Goal: Information Seeking & Learning: Learn about a topic

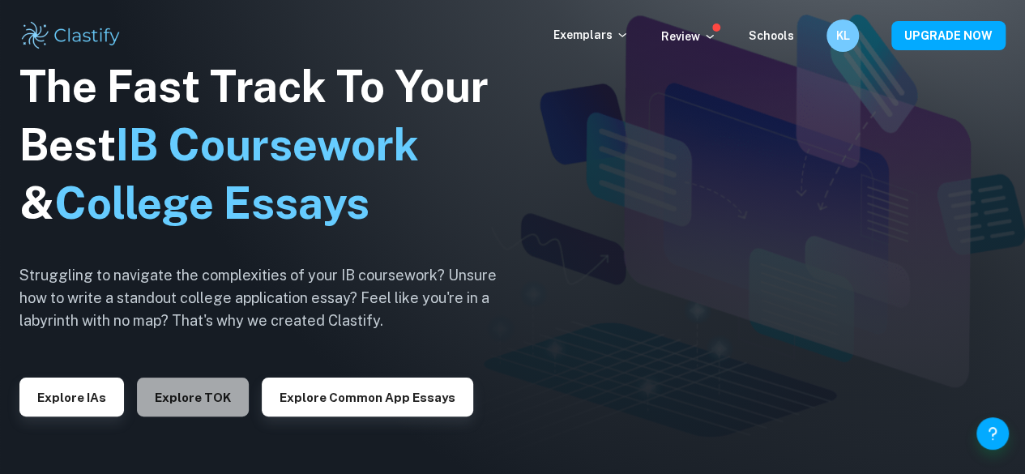
drag, startPoint x: 0, startPoint y: 0, endPoint x: 207, endPoint y: 391, distance: 442.8
click at [207, 391] on button "Explore TOK" at bounding box center [193, 396] width 112 height 39
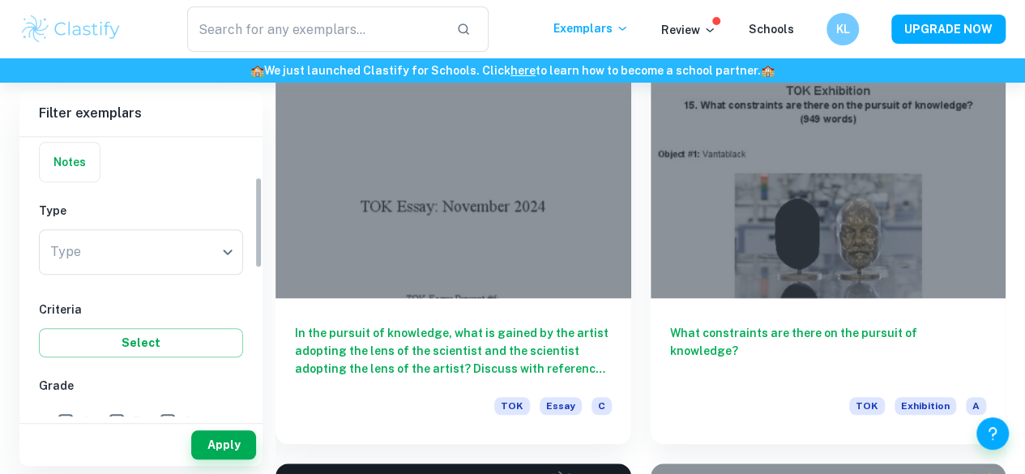
scroll to position [122, 0]
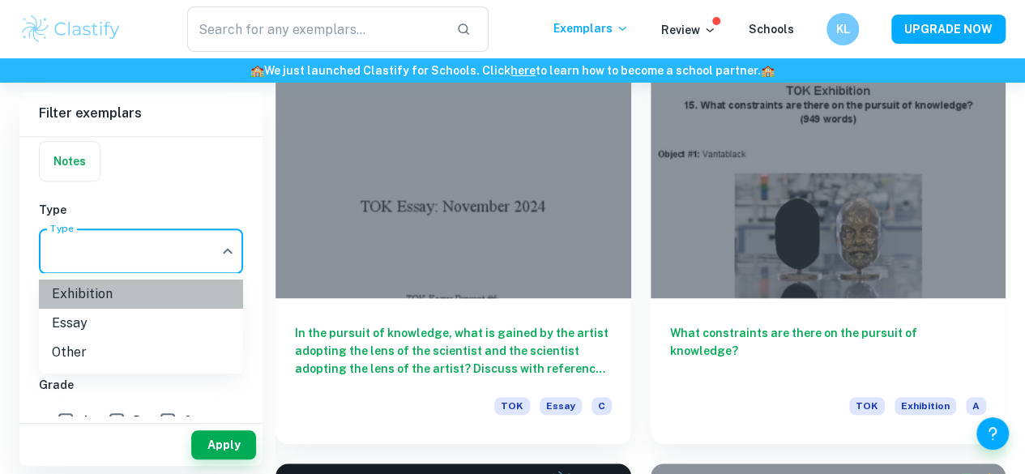
click at [113, 286] on li "Exhibition" at bounding box center [141, 293] width 204 height 29
type input "Exhibition"
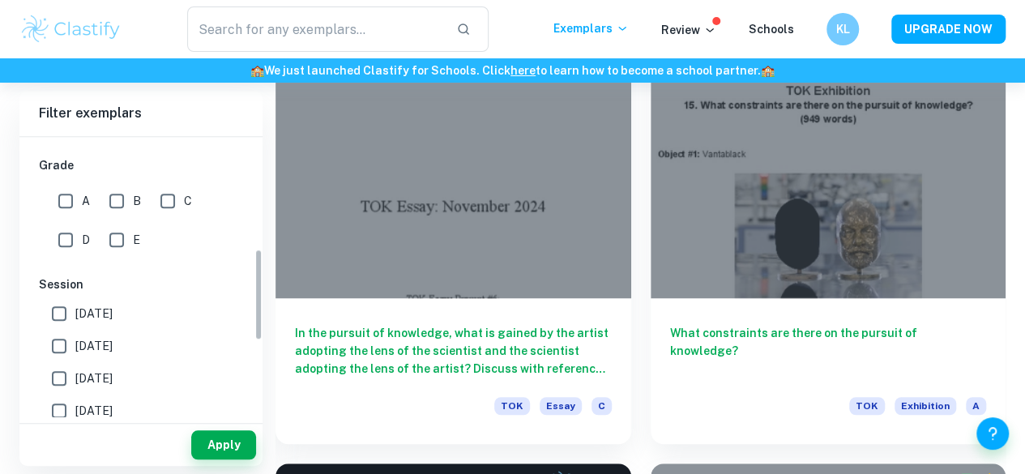
scroll to position [343, 0]
click at [78, 198] on input "A" at bounding box center [65, 200] width 32 height 32
checkbox input "true"
click at [117, 199] on input "B" at bounding box center [116, 200] width 32 height 32
checkbox input "true"
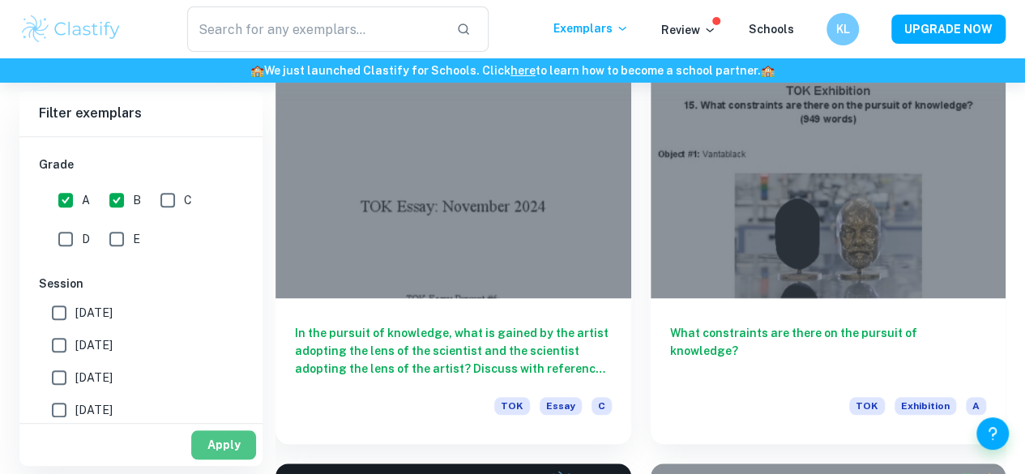
click at [228, 448] on button "Apply" at bounding box center [223, 444] width 65 height 29
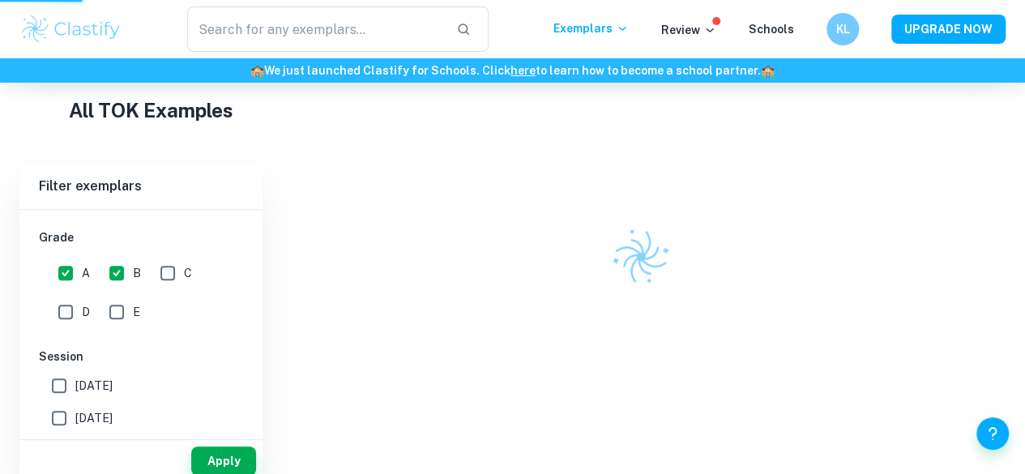
scroll to position [254, 0]
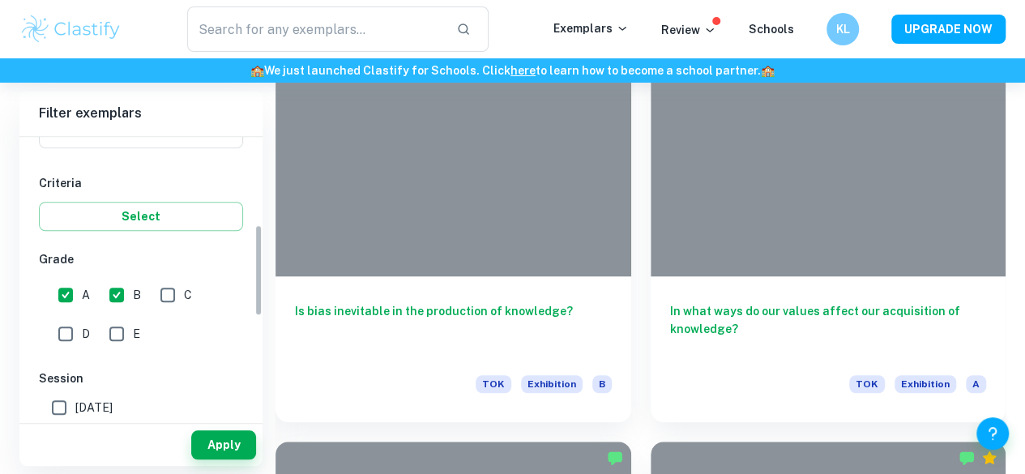
scroll to position [268, 0]
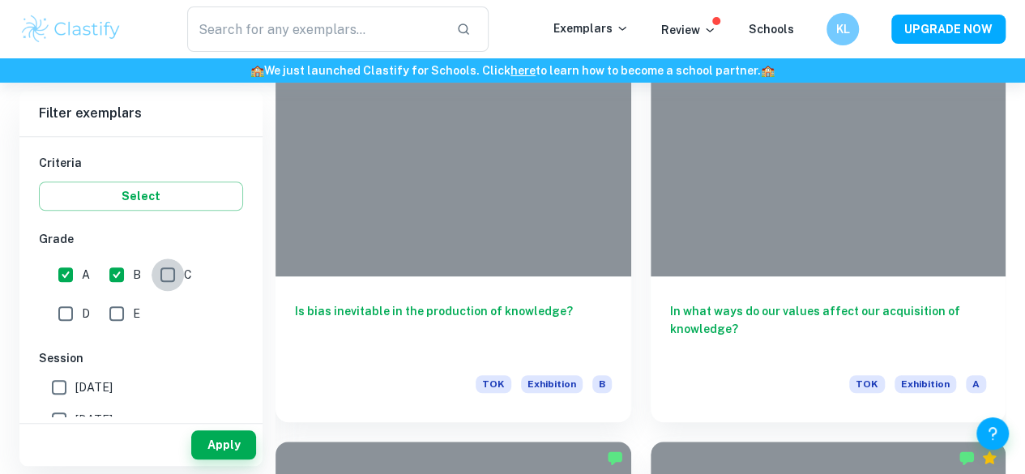
click at [172, 273] on input "C" at bounding box center [167, 274] width 32 height 32
click at [233, 440] on button "Apply" at bounding box center [223, 444] width 65 height 29
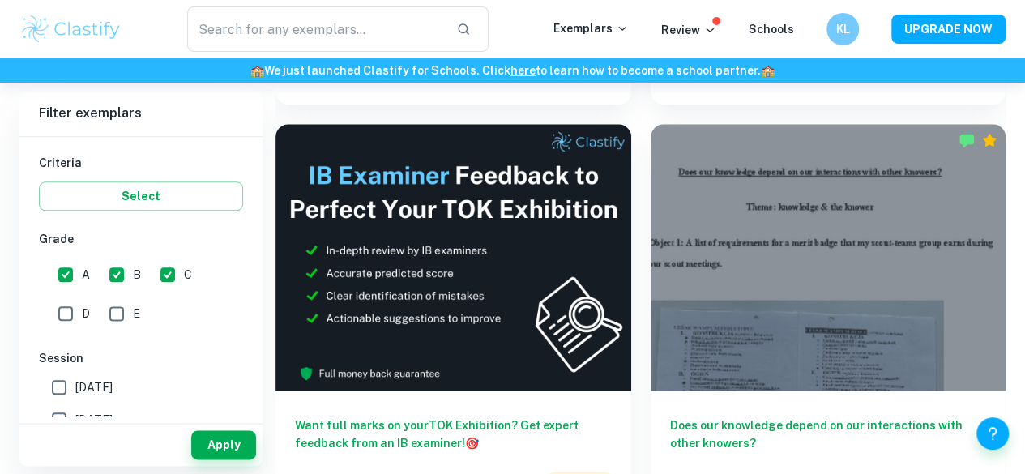
scroll to position [1192, 0]
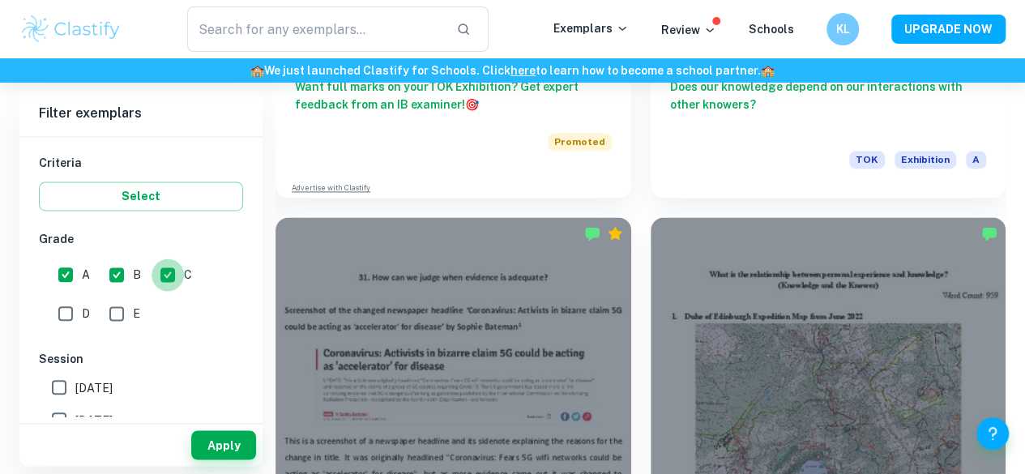
click at [168, 271] on input "C" at bounding box center [167, 274] width 32 height 32
checkbox input "false"
click at [214, 445] on button "Apply" at bounding box center [223, 444] width 65 height 29
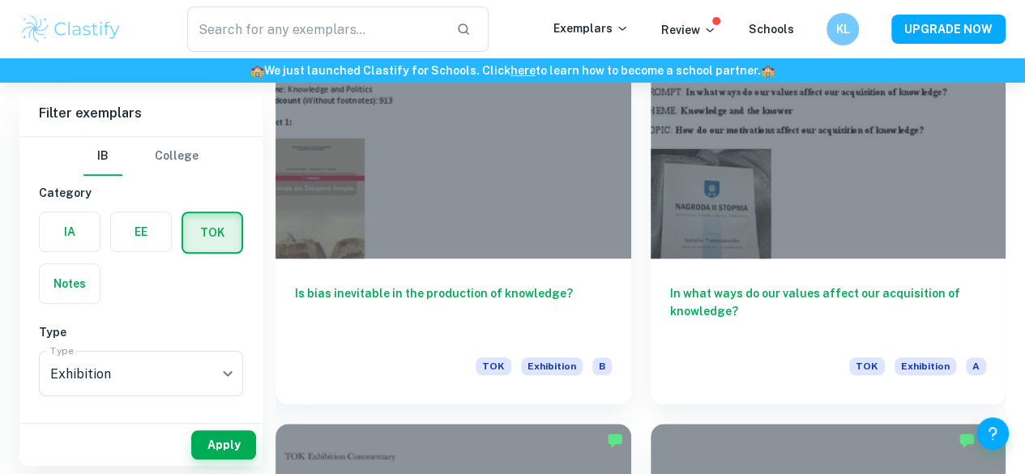
scroll to position [3567, 0]
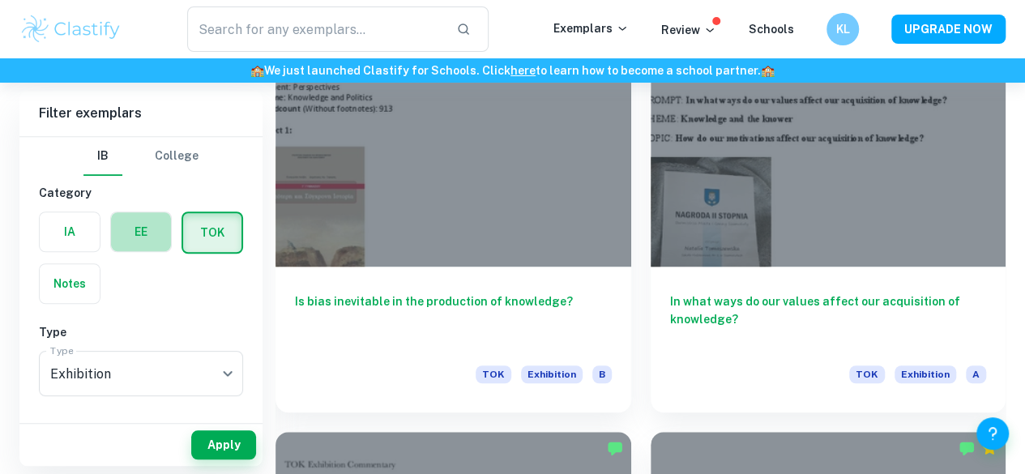
click at [139, 227] on label "button" at bounding box center [141, 231] width 60 height 39
click at [0, 0] on input "radio" at bounding box center [0, 0] width 0 height 0
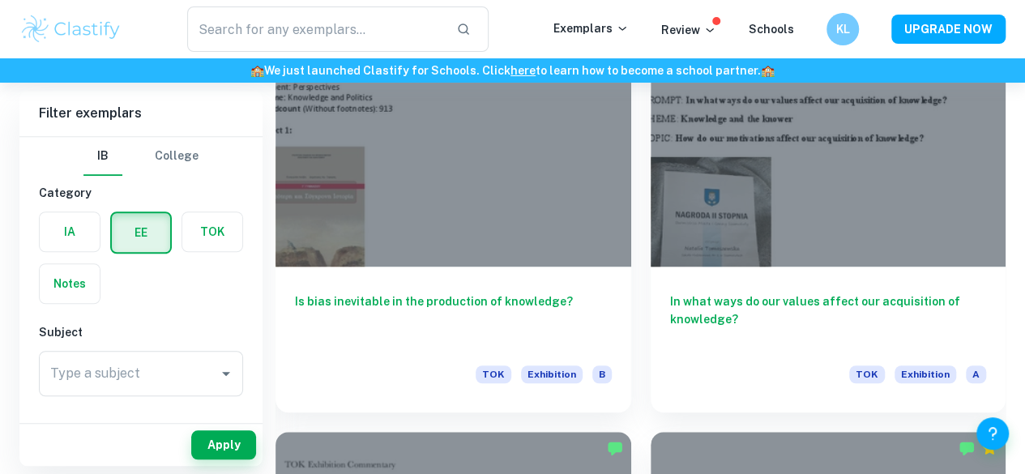
scroll to position [87, 0]
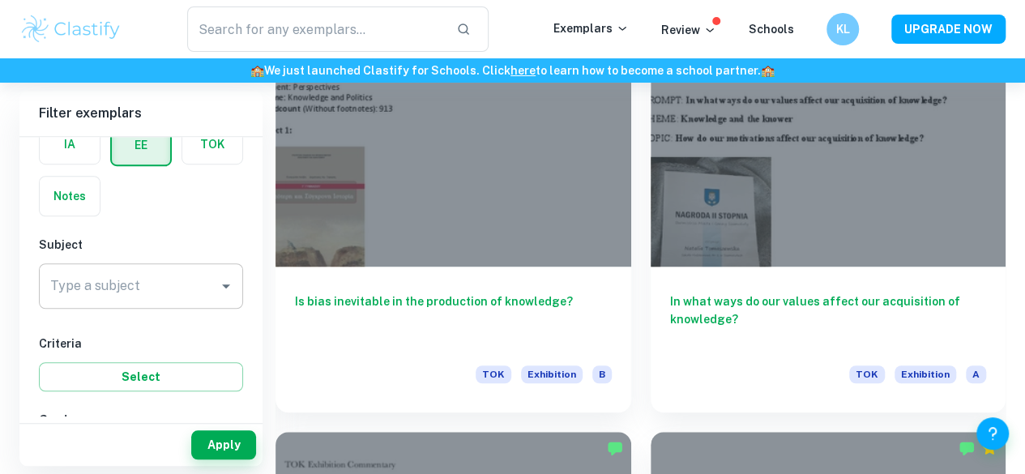
click at [134, 292] on input "Type a subject" at bounding box center [128, 286] width 165 height 31
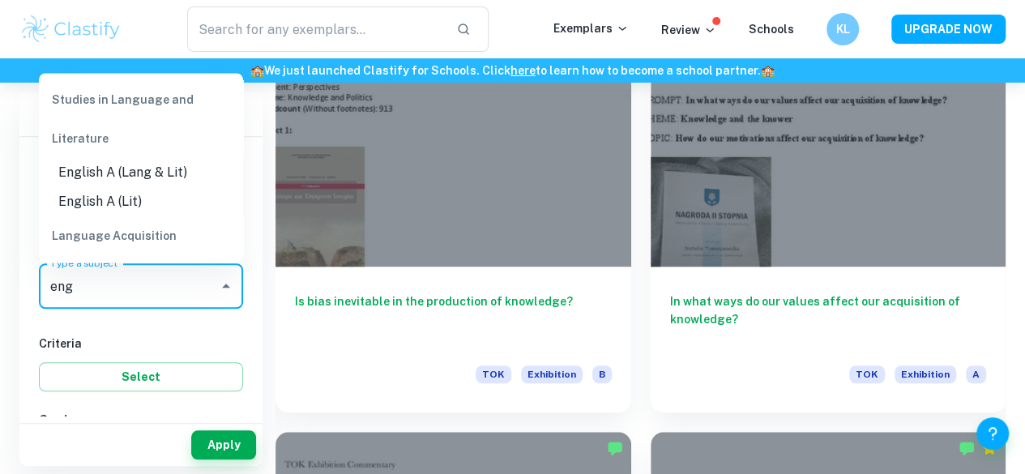
click at [130, 170] on li "English A (Lang & Lit)" at bounding box center [141, 171] width 204 height 29
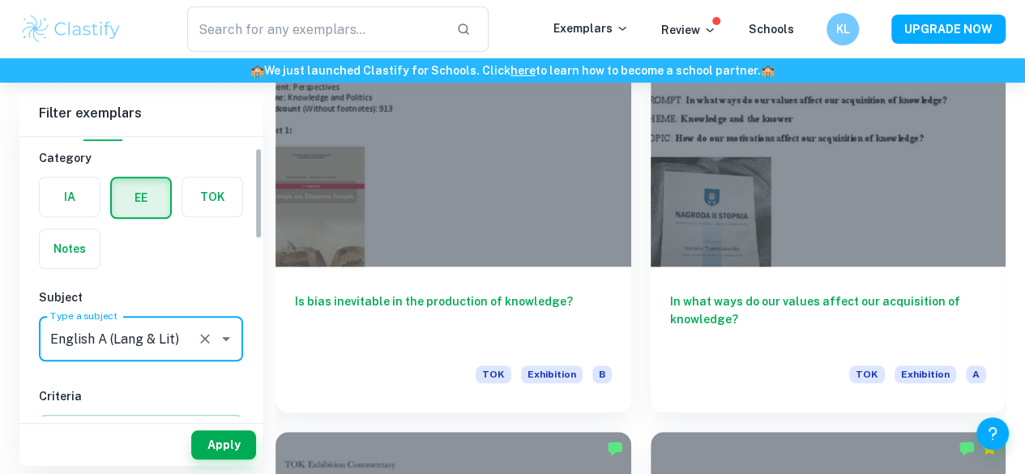
scroll to position [33, 0]
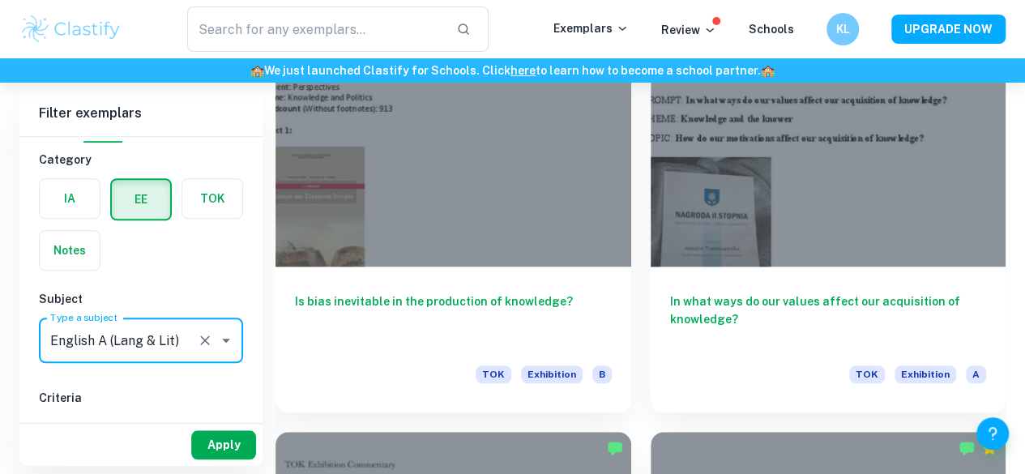
type input "English A (Lang & Lit)"
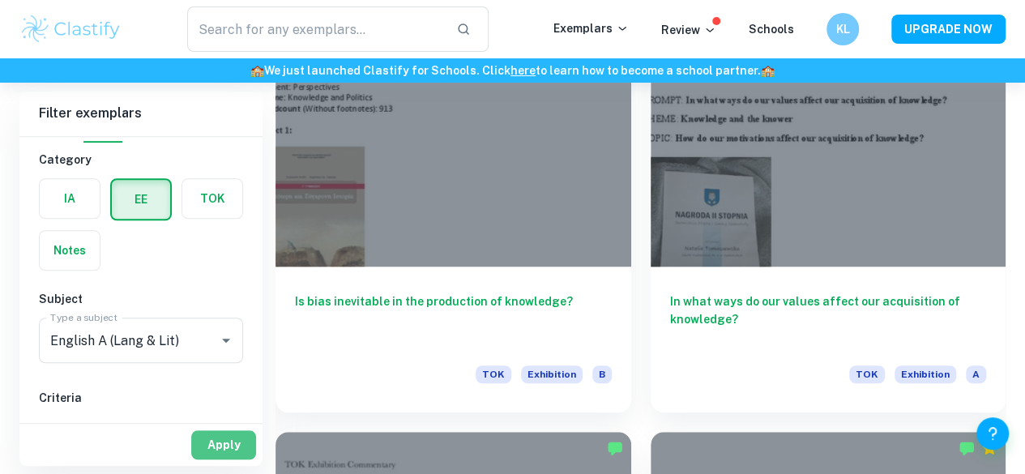
click at [227, 436] on button "Apply" at bounding box center [223, 444] width 65 height 29
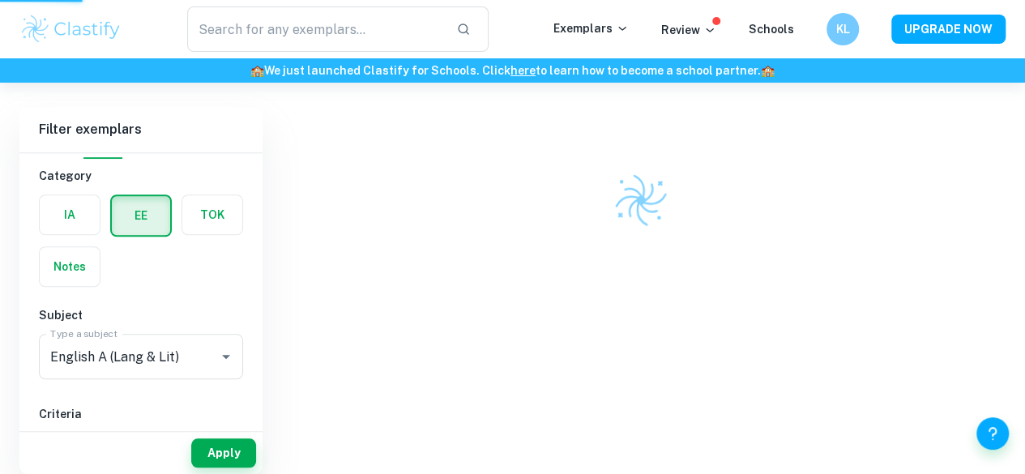
scroll to position [390, 0]
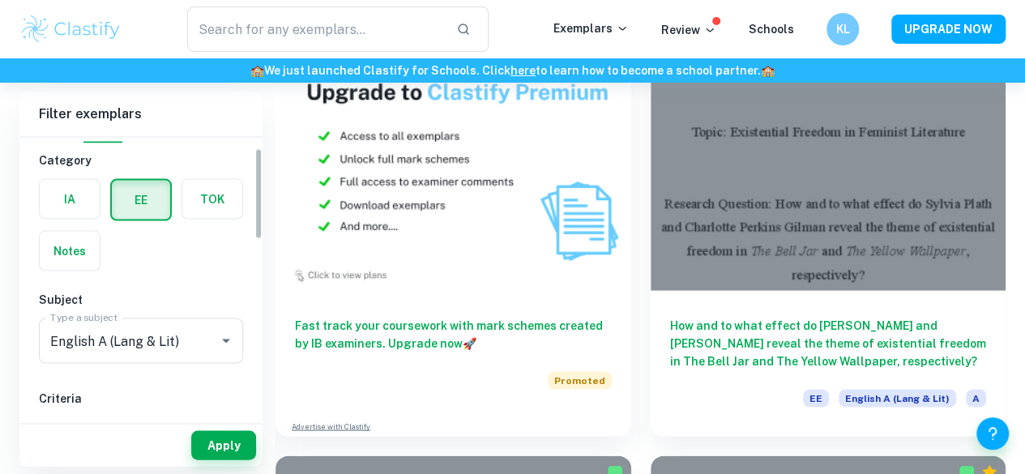
scroll to position [256, 0]
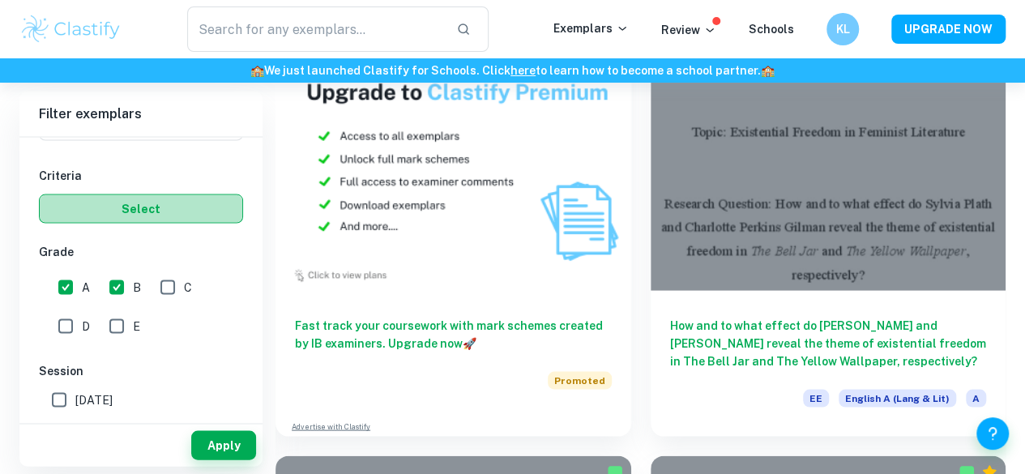
click at [149, 200] on button "Select" at bounding box center [141, 208] width 204 height 29
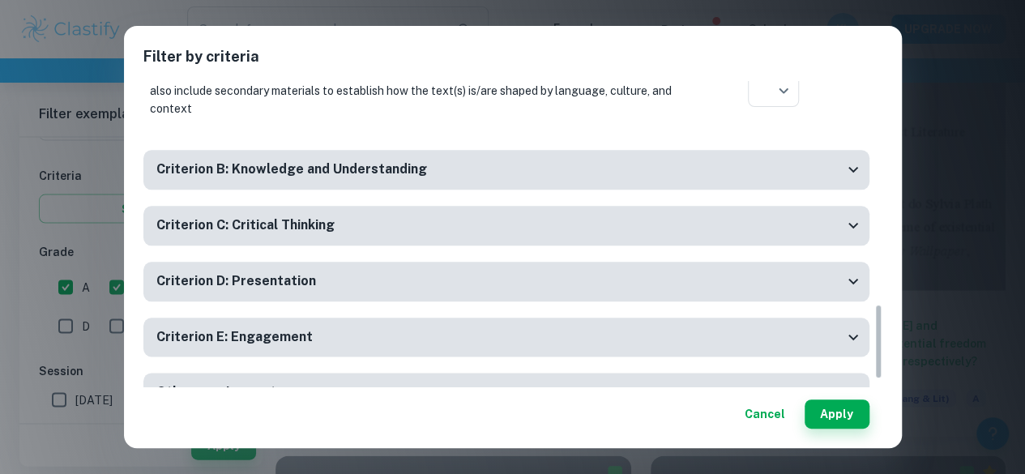
scroll to position [899, 0]
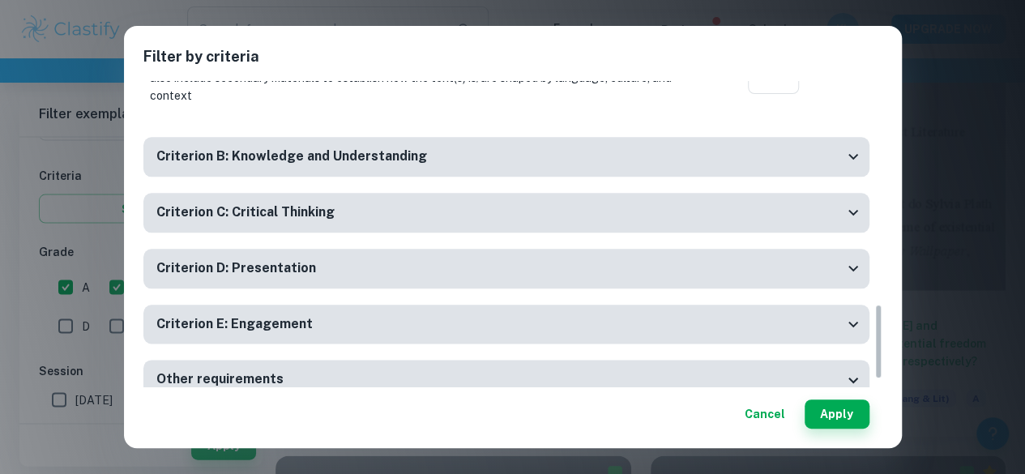
click at [736, 151] on div "Criterion B: Knowledge and Understanding" at bounding box center [499, 157] width 687 height 20
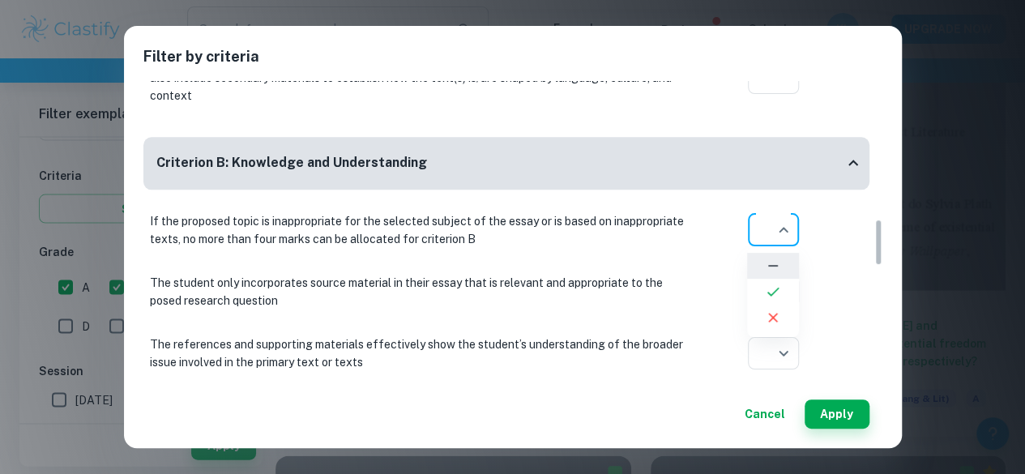
click at [766, 412] on div at bounding box center [512, 237] width 1025 height 474
click at [766, 412] on button "Cancel" at bounding box center [764, 413] width 53 height 29
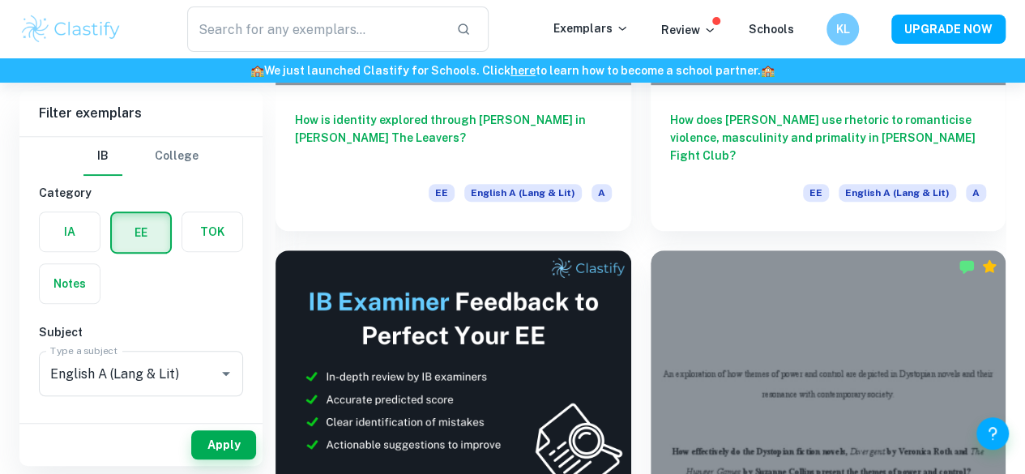
scroll to position [409, 0]
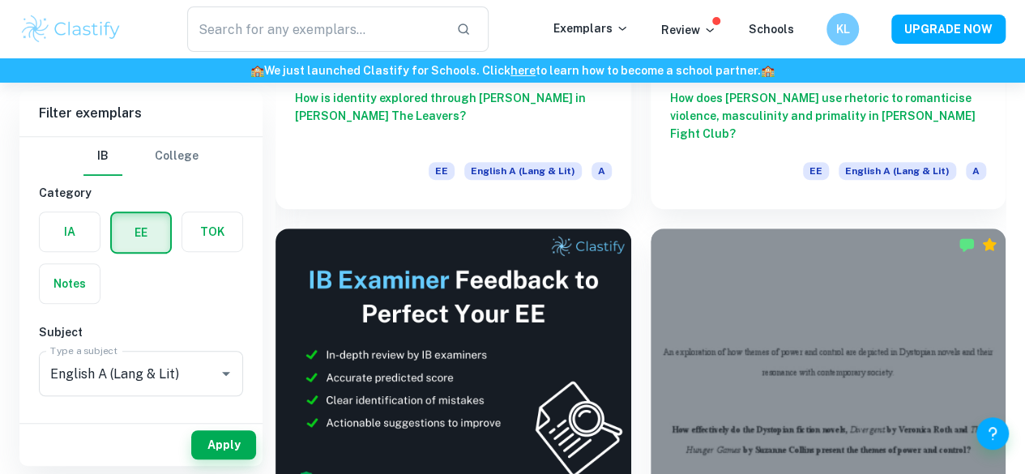
drag, startPoint x: 359, startPoint y: 356, endPoint x: 622, endPoint y: 125, distance: 350.7
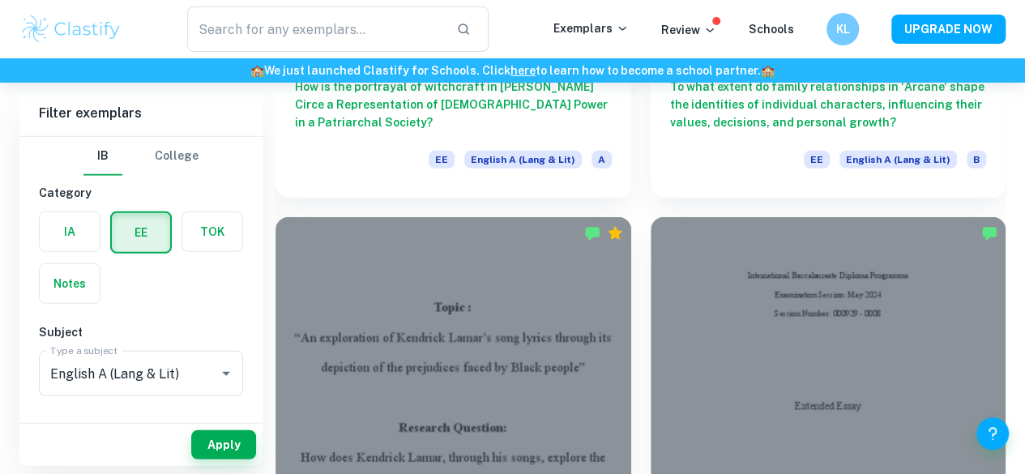
scroll to position [2368, 0]
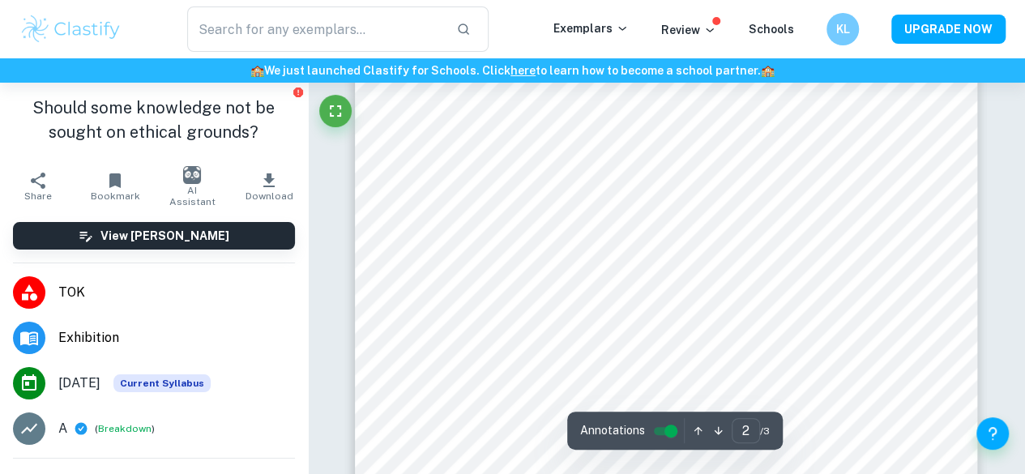
scroll to position [1310, 0]
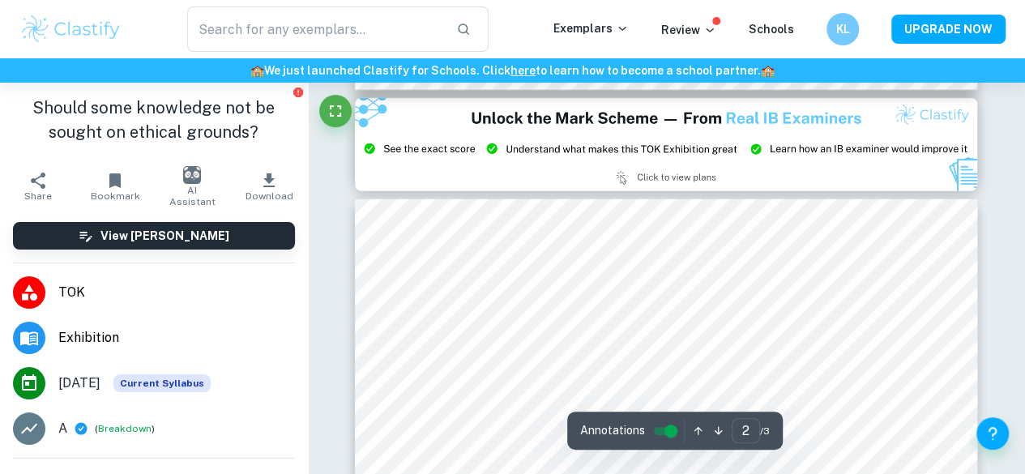
type input "3"
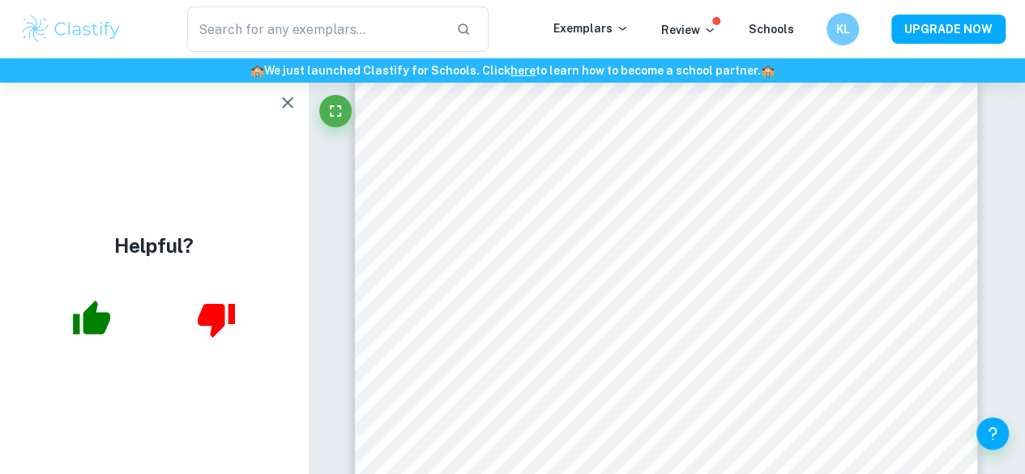
scroll to position [2241, 0]
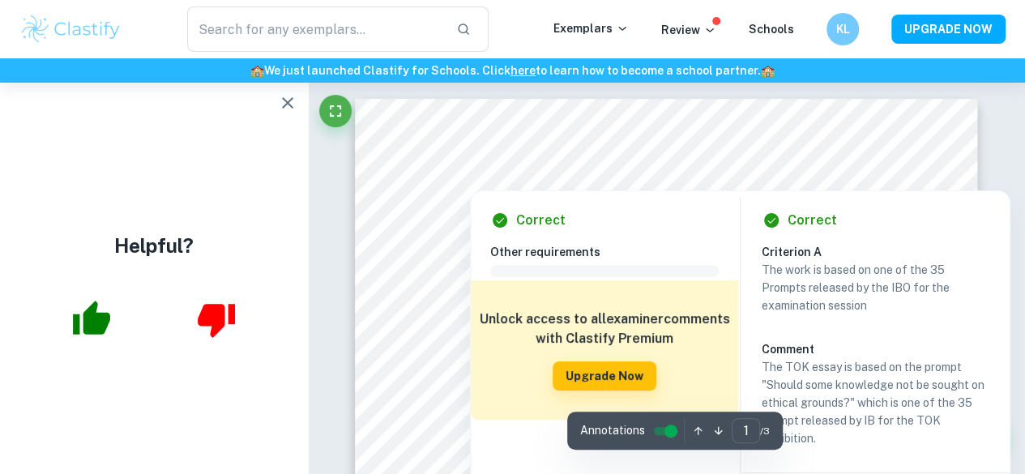
click at [552, 181] on div at bounding box center [667, 179] width 300 height 13
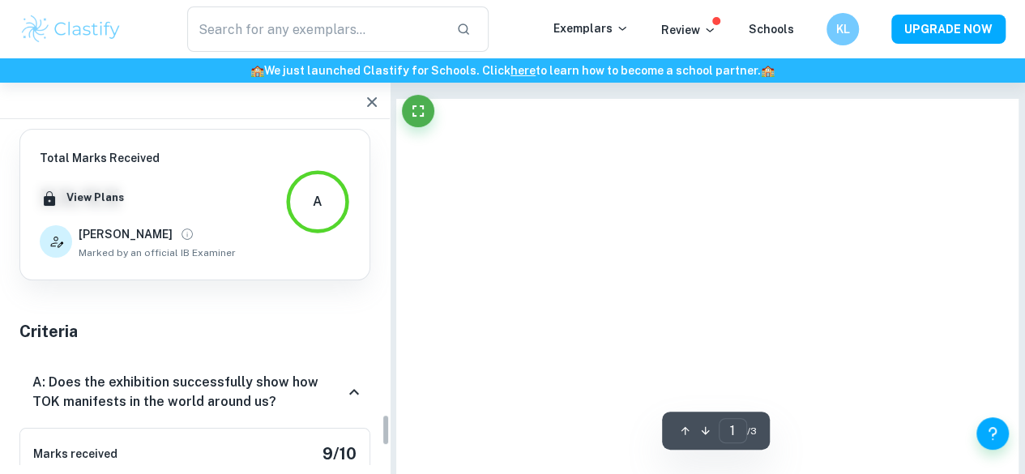
scroll to position [2987, 0]
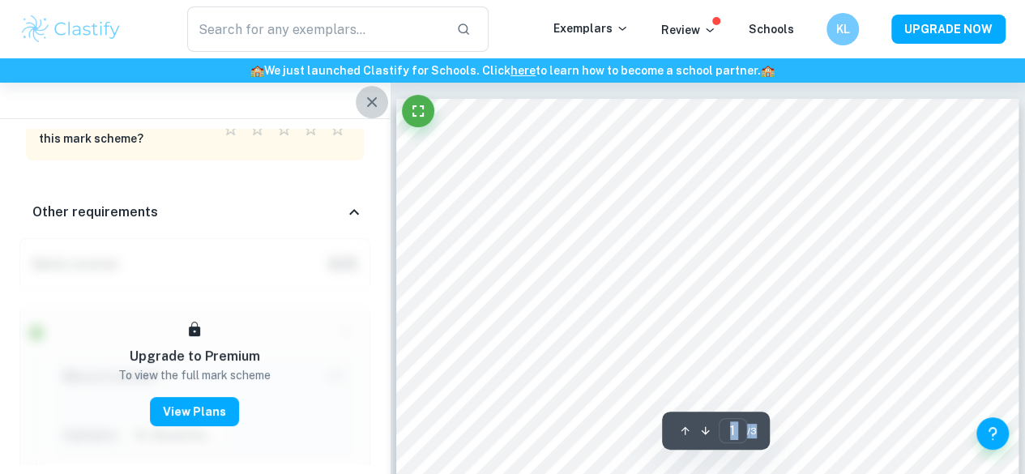
click at [375, 98] on icon "button" at bounding box center [372, 102] width 10 height 10
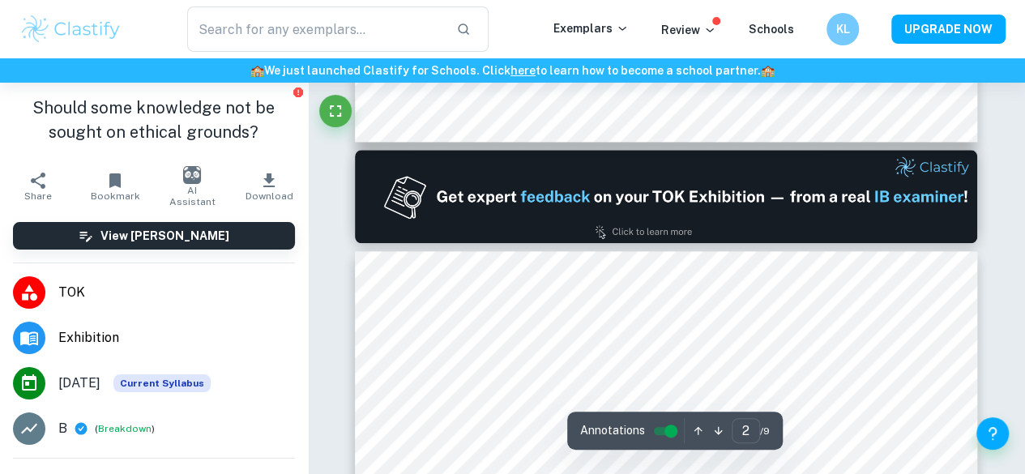
type input "1"
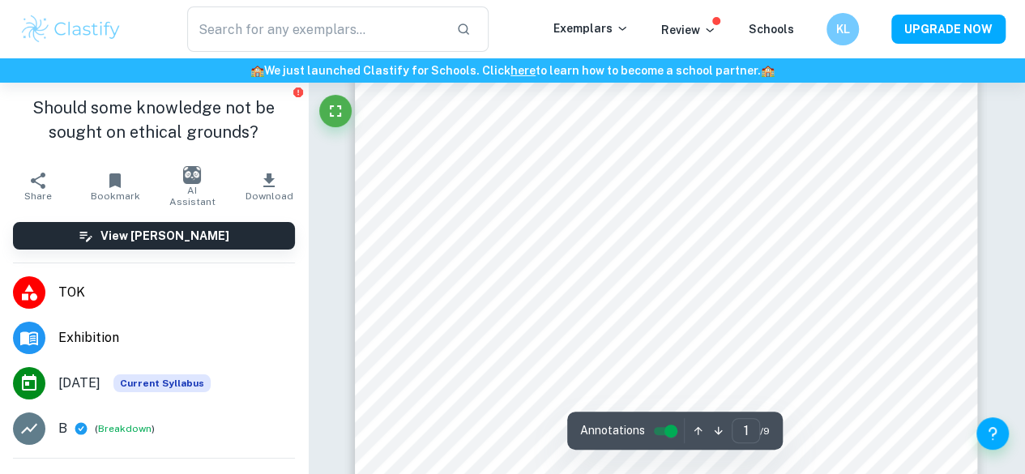
scroll to position [387, 0]
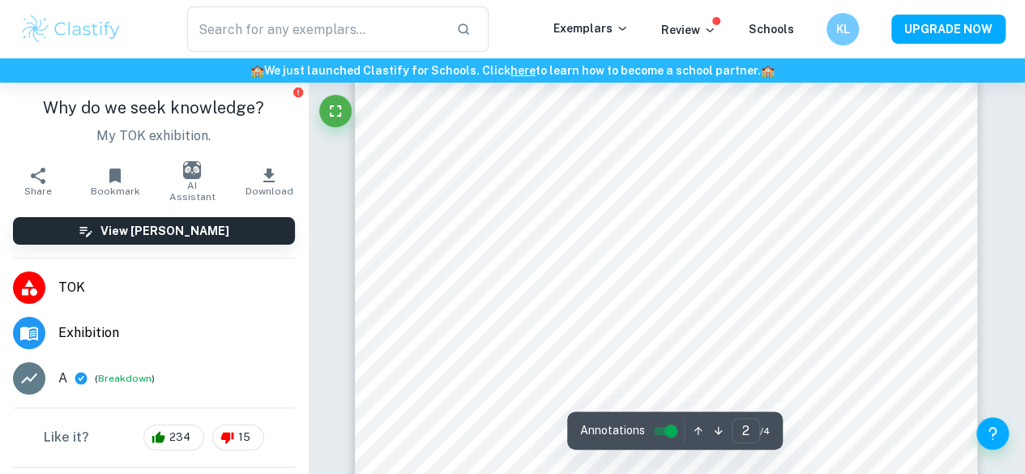
scroll to position [1361, 0]
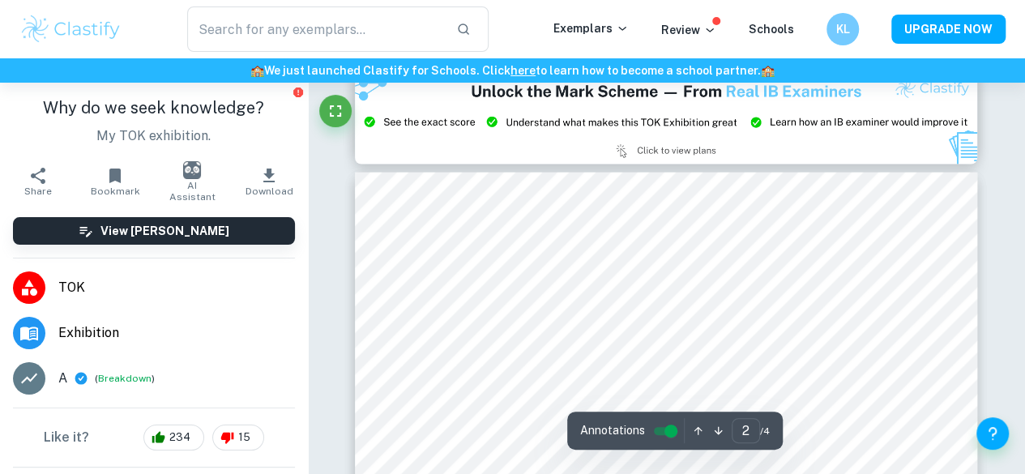
type input "3"
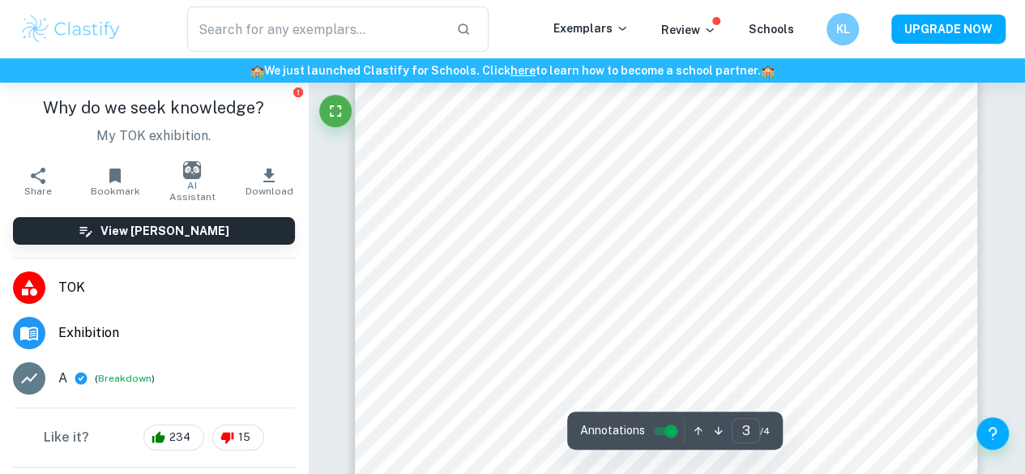
scroll to position [1881, 0]
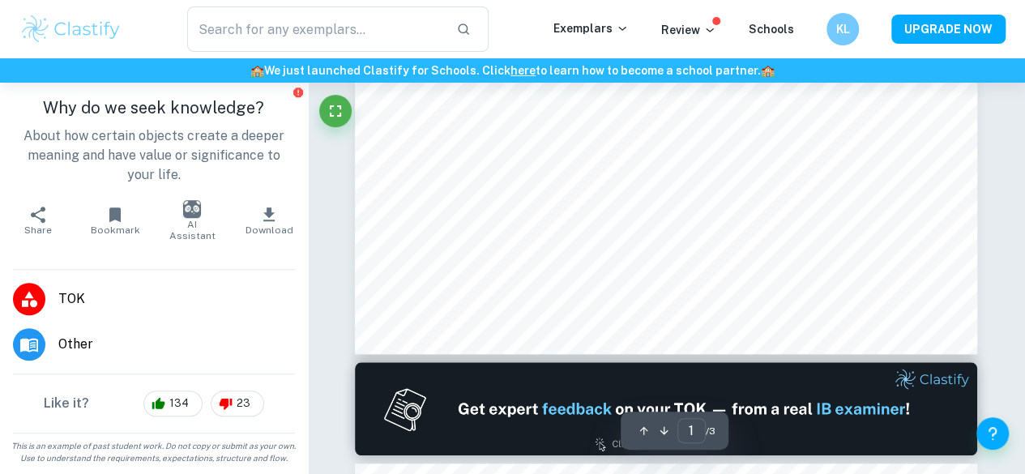
scroll to position [550, 0]
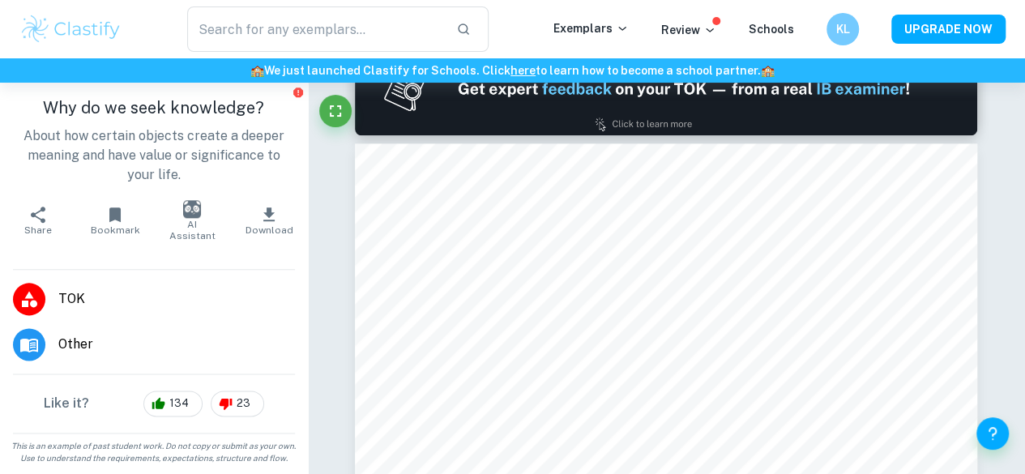
type input "2"
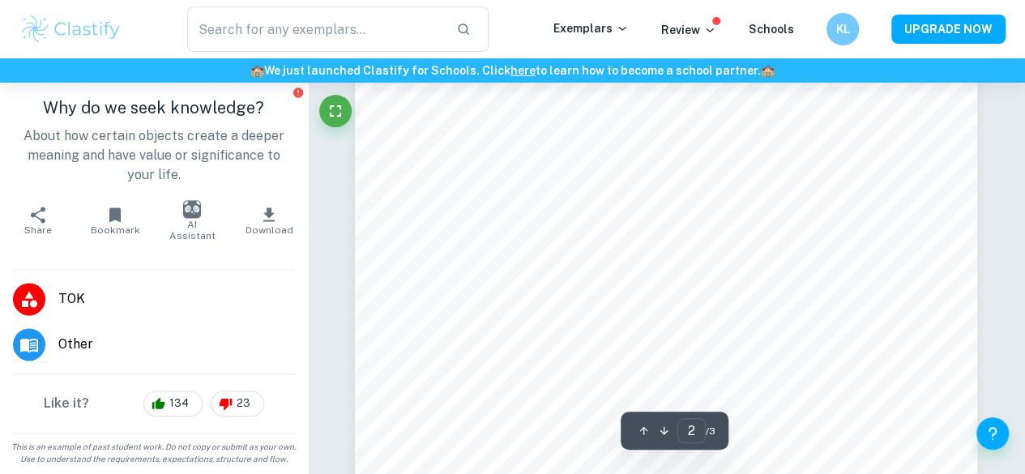
scroll to position [1094, 0]
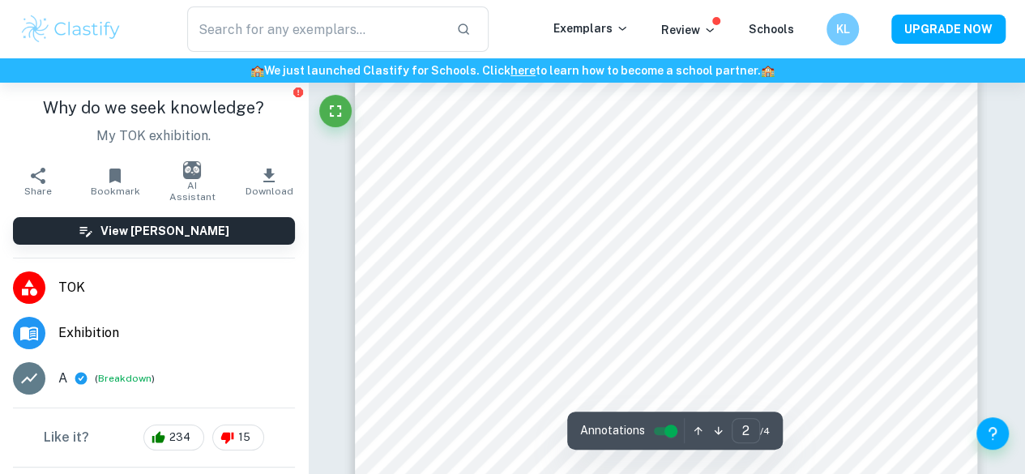
scroll to position [1050, 0]
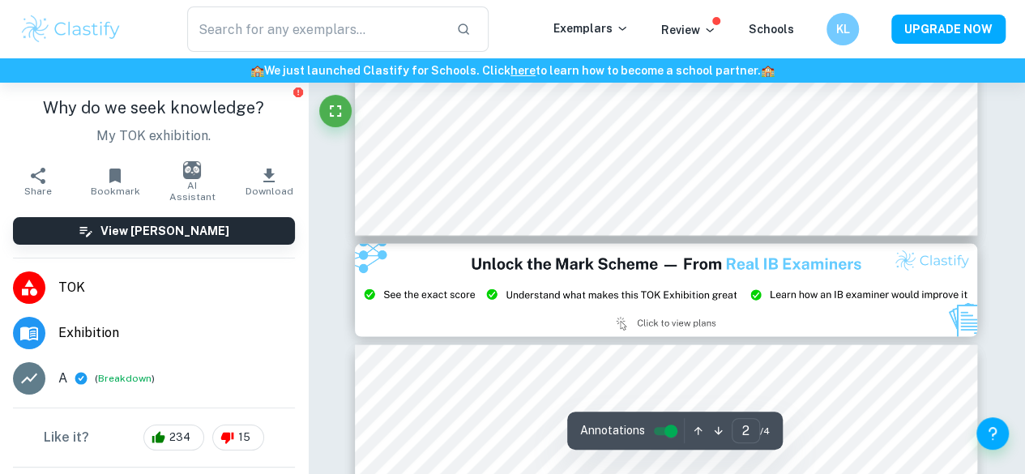
type input "3"
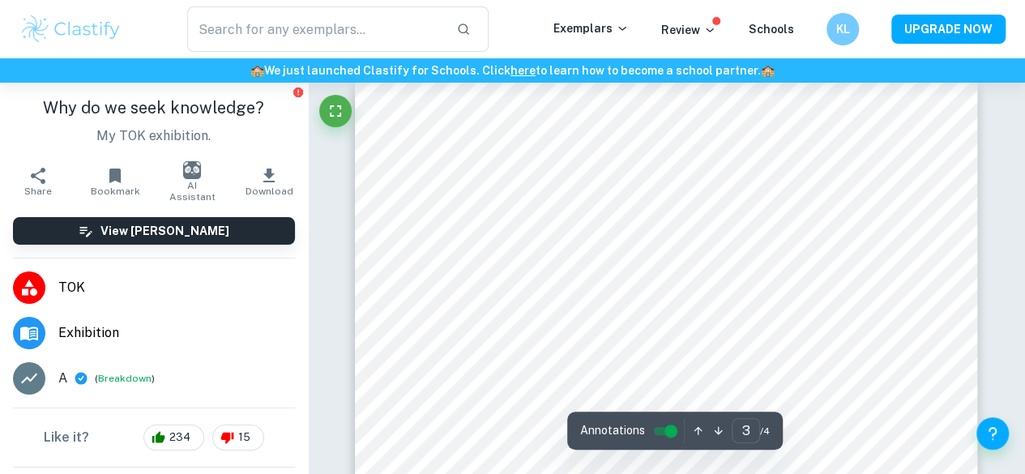
scroll to position [1846, 0]
